Goal: Task Accomplishment & Management: Use online tool/utility

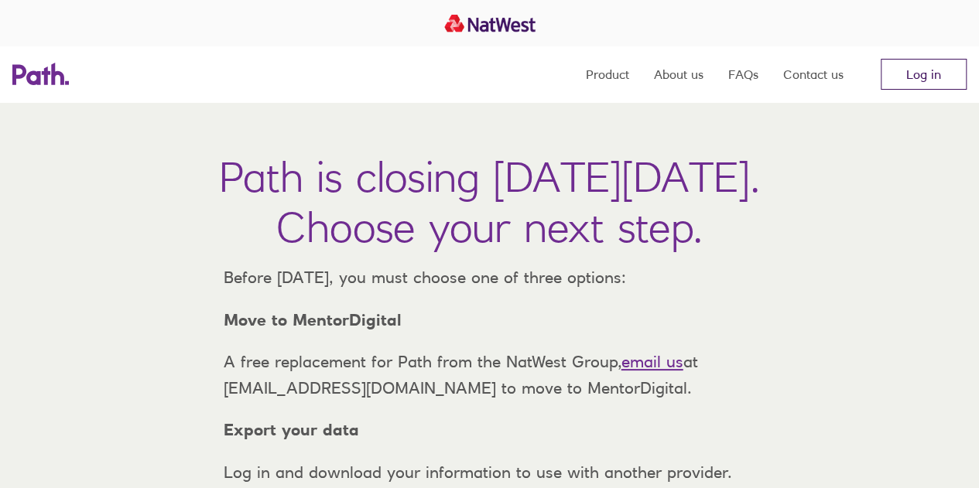
click at [925, 80] on link "Log in" at bounding box center [924, 74] width 86 height 31
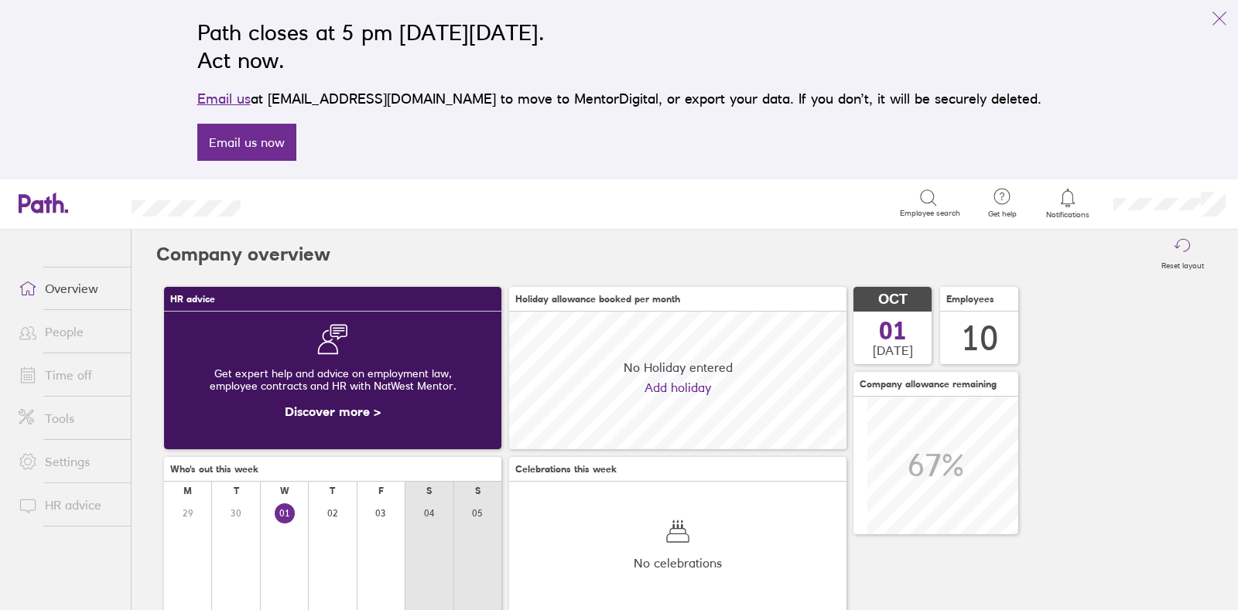
scroll to position [137, 337]
click at [70, 456] on link "Settings" at bounding box center [68, 461] width 125 height 31
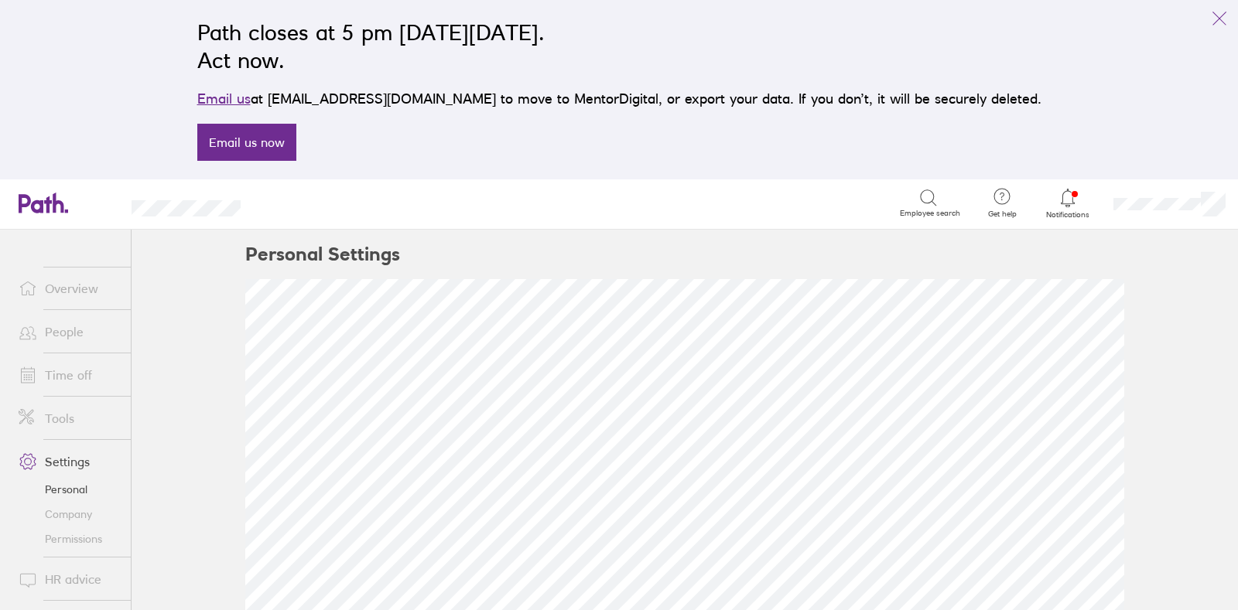
scroll to position [107, 0]
click at [56, 415] on link "Tools" at bounding box center [68, 418] width 125 height 31
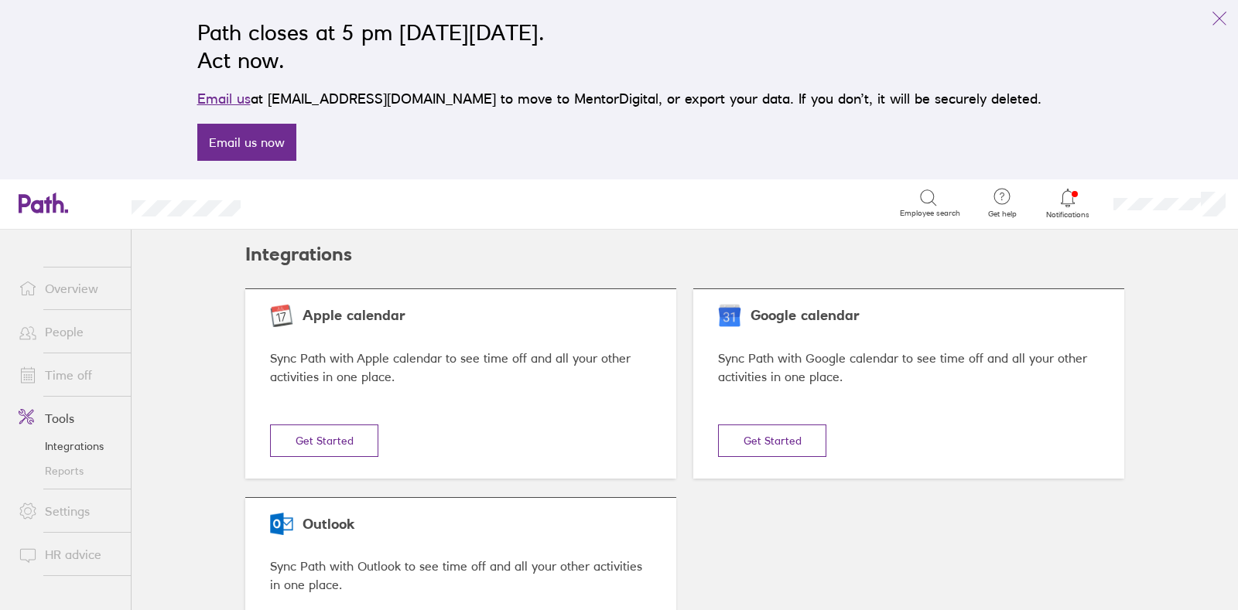
click at [88, 293] on link "Overview" at bounding box center [68, 288] width 125 height 31
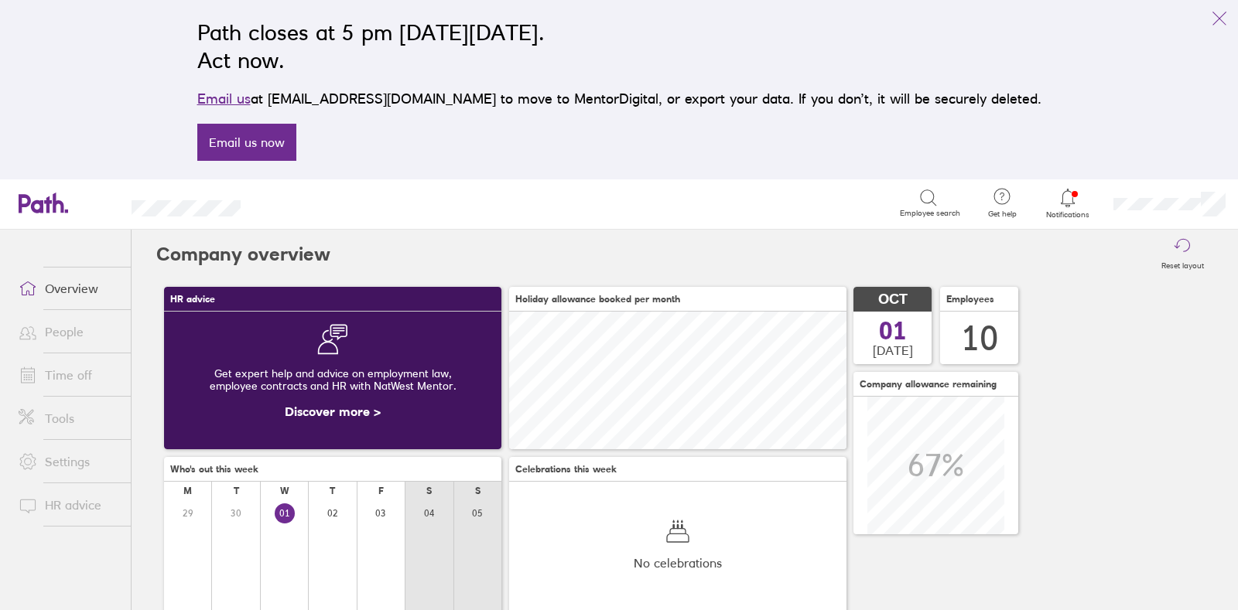
scroll to position [137, 337]
click at [63, 419] on link "Tools" at bounding box center [68, 418] width 125 height 31
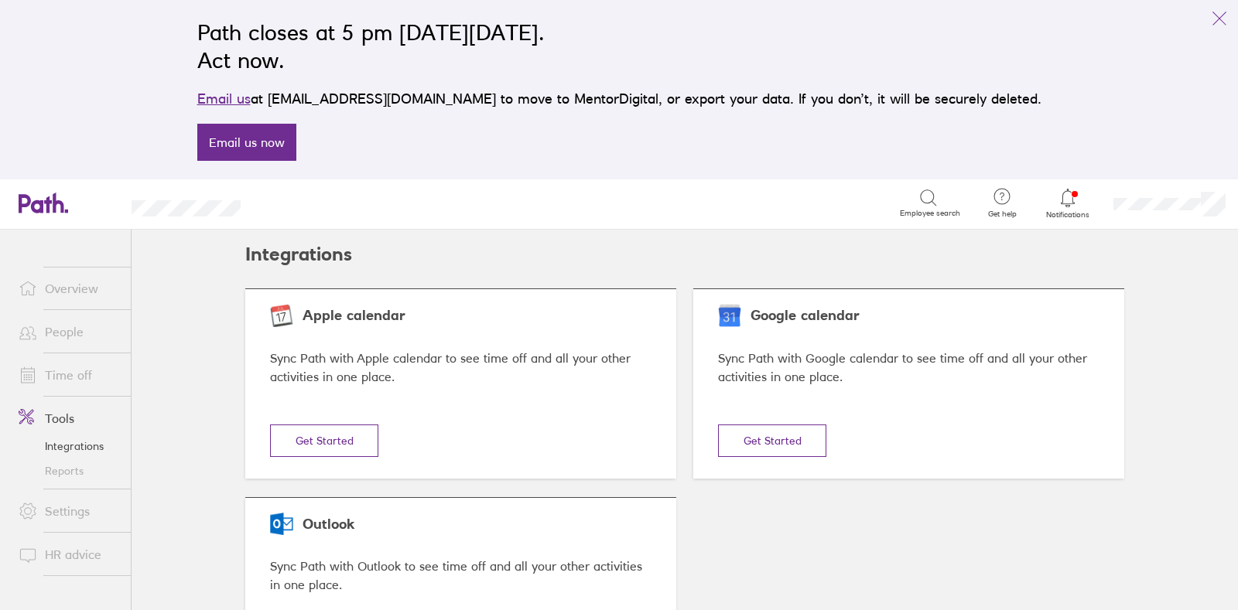
click at [63, 467] on link "Reports" at bounding box center [68, 471] width 125 height 25
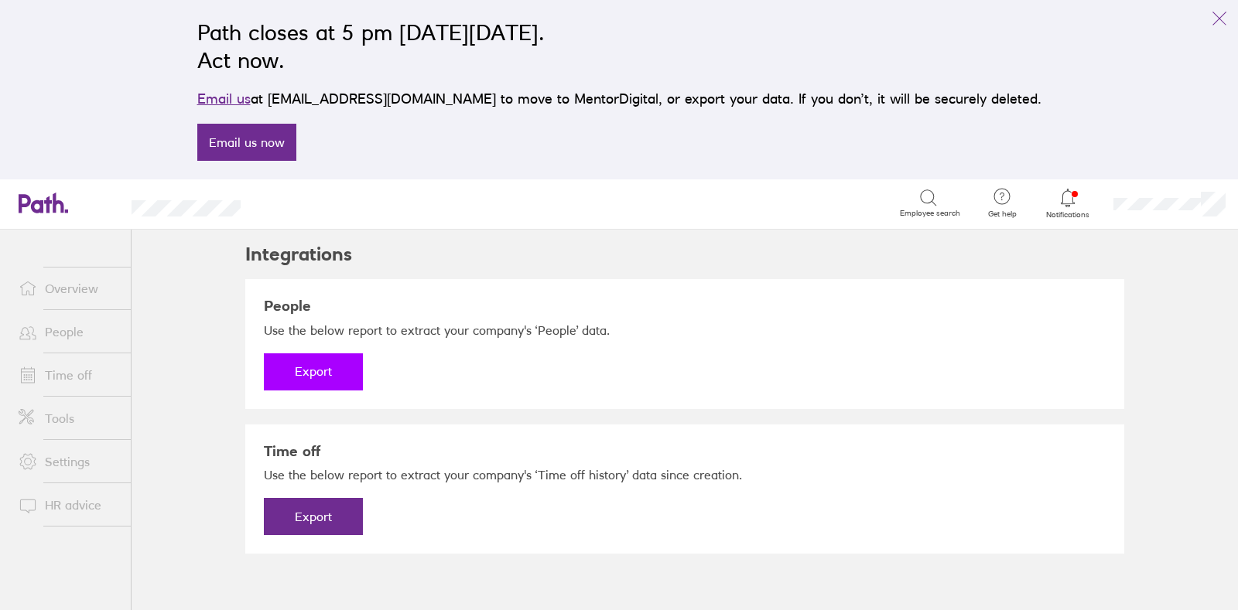
click at [321, 369] on button "Export" at bounding box center [313, 372] width 99 height 37
click at [343, 374] on link "Download" at bounding box center [313, 372] width 99 height 37
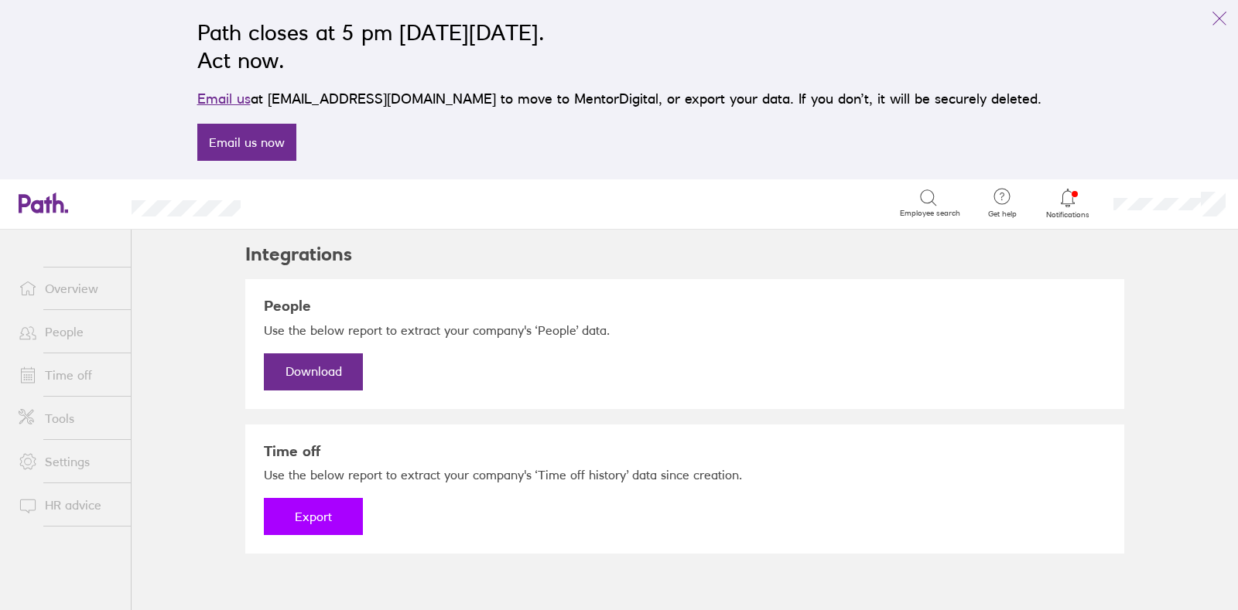
click at [336, 517] on button "Export" at bounding box center [313, 516] width 99 height 37
click at [336, 517] on link "Download" at bounding box center [313, 516] width 99 height 37
